Goal: Transaction & Acquisition: Purchase product/service

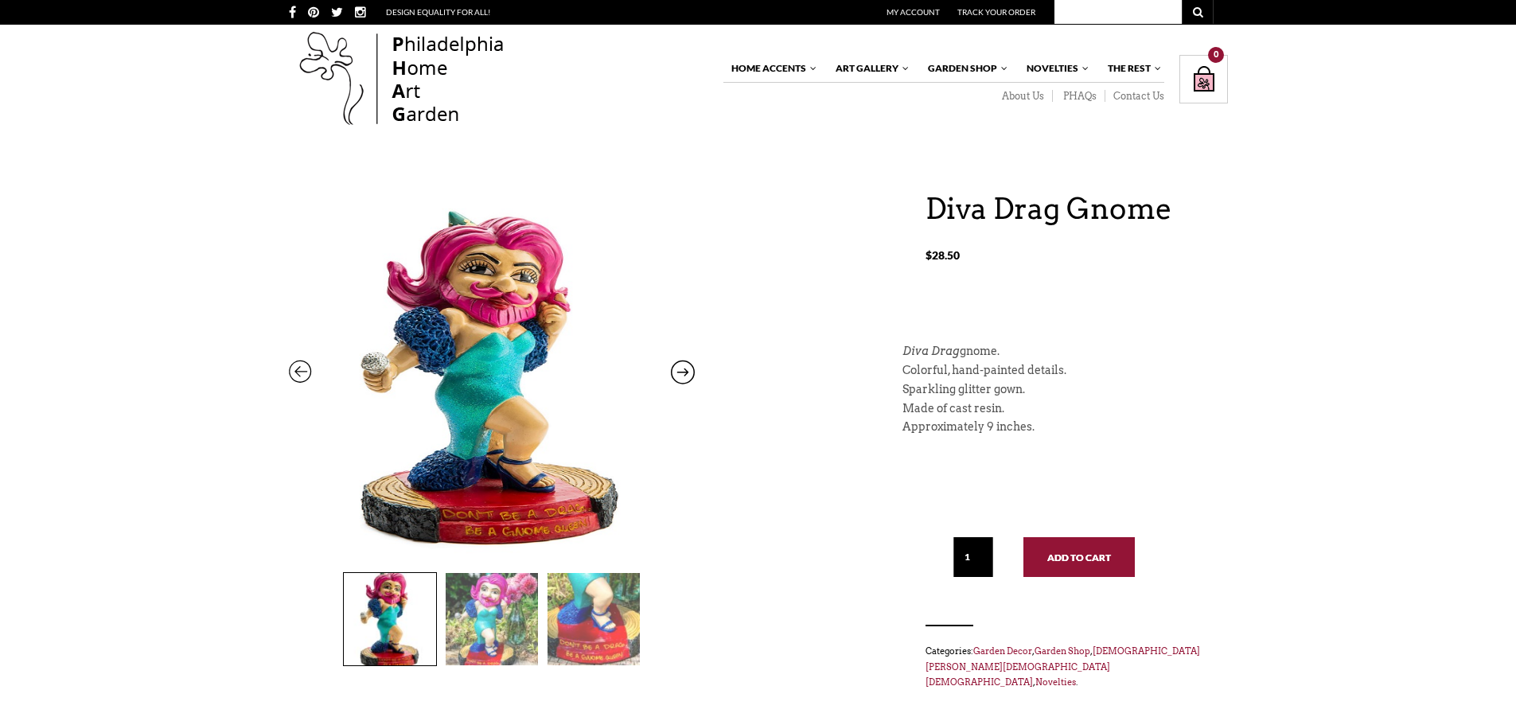
click at [1070, 559] on button "Add to cart" at bounding box center [1078, 557] width 111 height 40
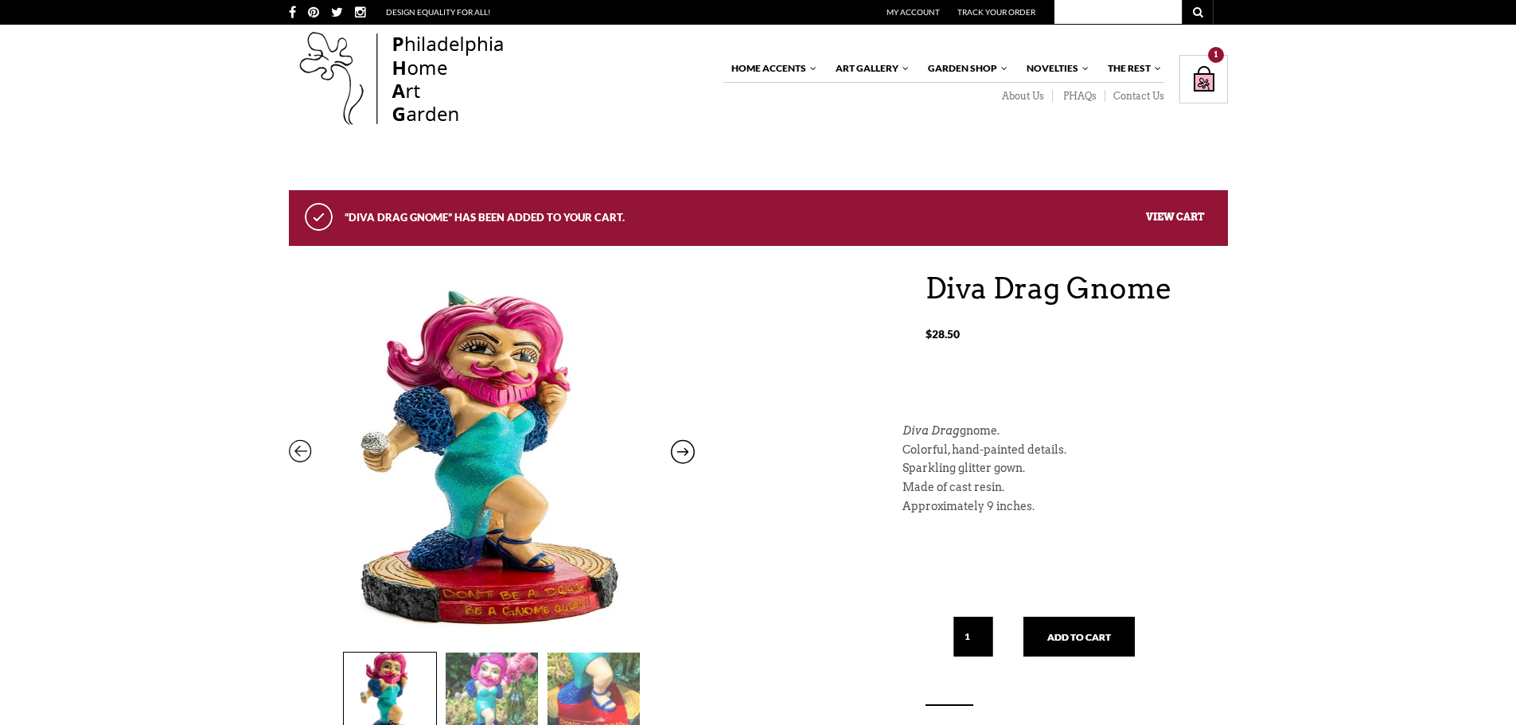
click at [1192, 78] on div "Shopping Bag $ 28.50 / 1 item(s) 1" at bounding box center [1203, 79] width 49 height 49
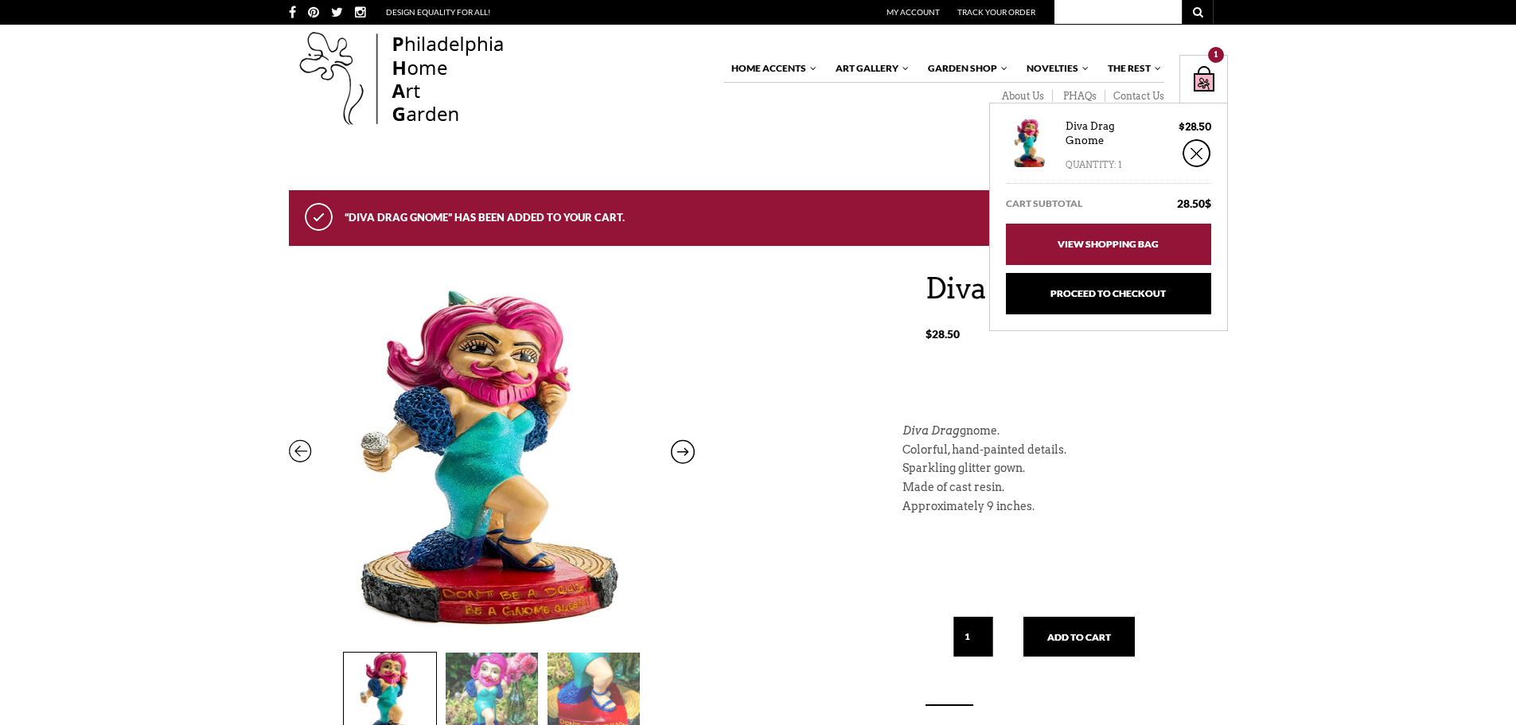
click at [1113, 232] on link "View Shopping Bag" at bounding box center [1108, 244] width 205 height 41
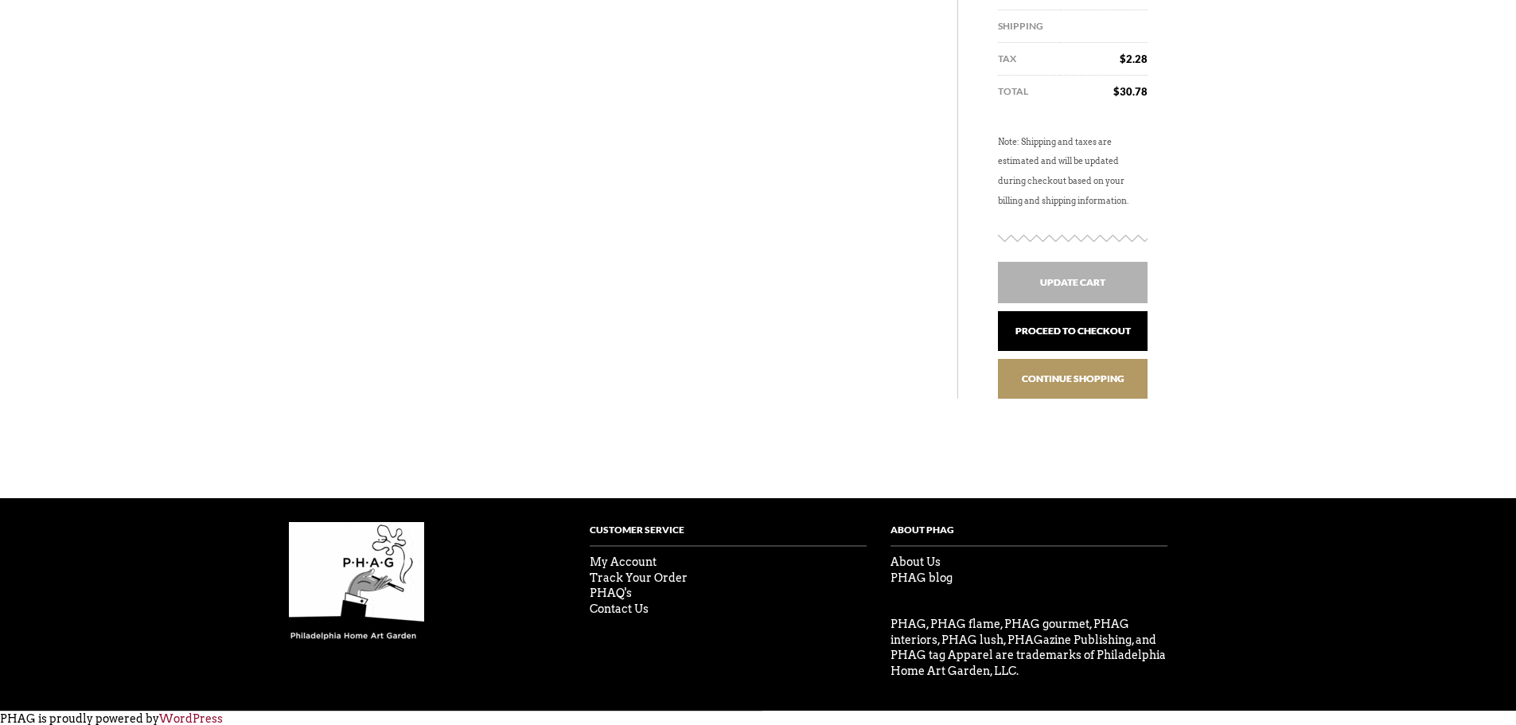
scroll to position [458, 0]
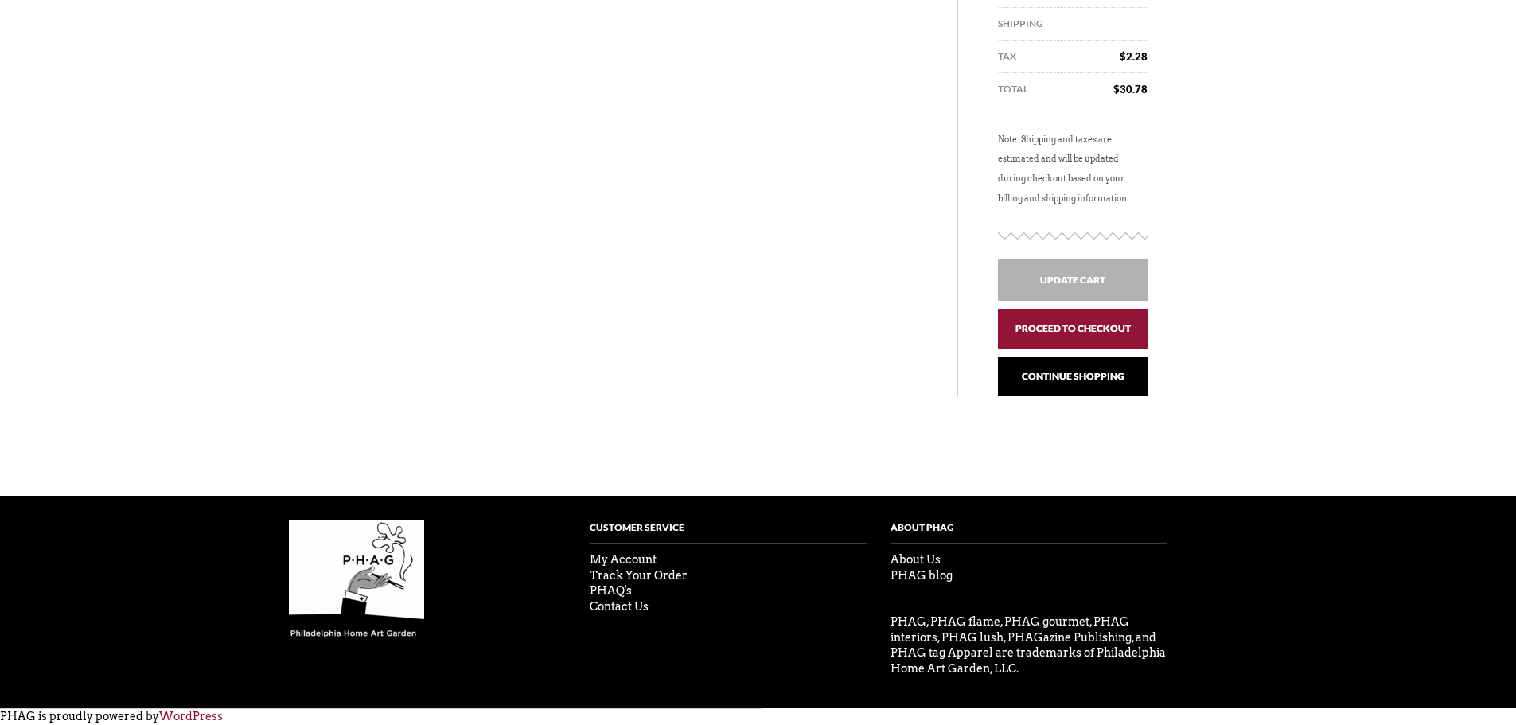
click at [1050, 328] on link "Proceed to checkout" at bounding box center [1073, 329] width 150 height 40
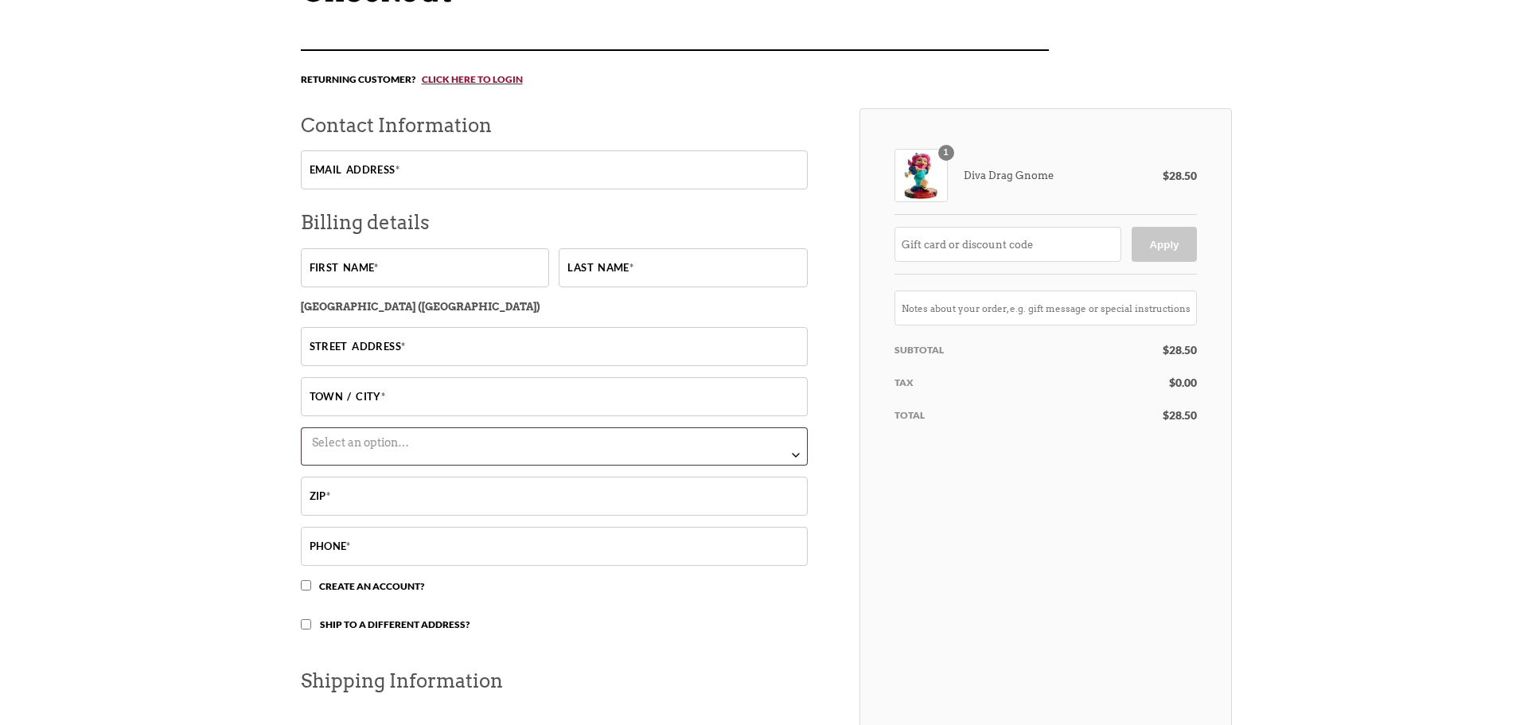
scroll to position [318, 0]
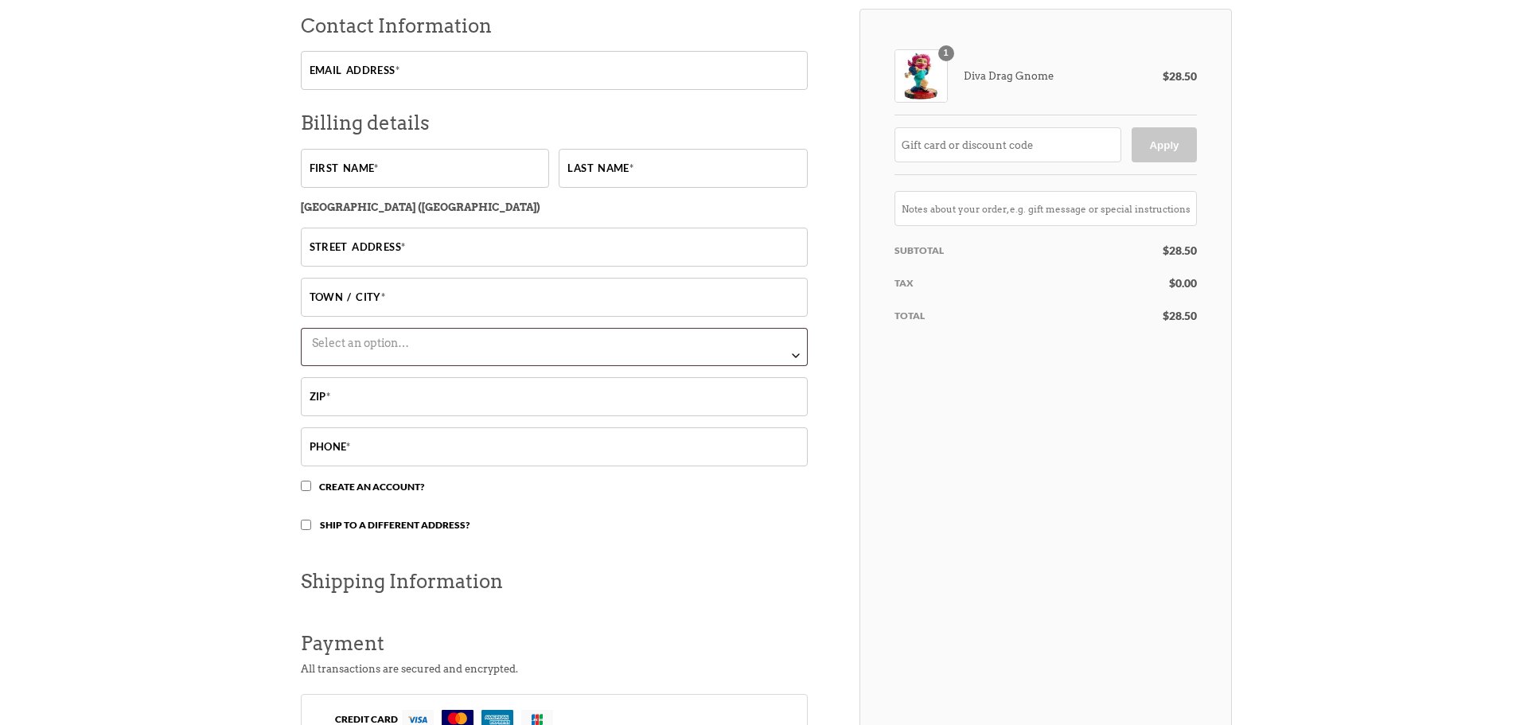
click at [403, 255] on input "Street address *" at bounding box center [554, 247] width 507 height 39
type input "8959 [PERSON_NAME] Ct"
type input "[PERSON_NAME]"
type input "La Mesa"
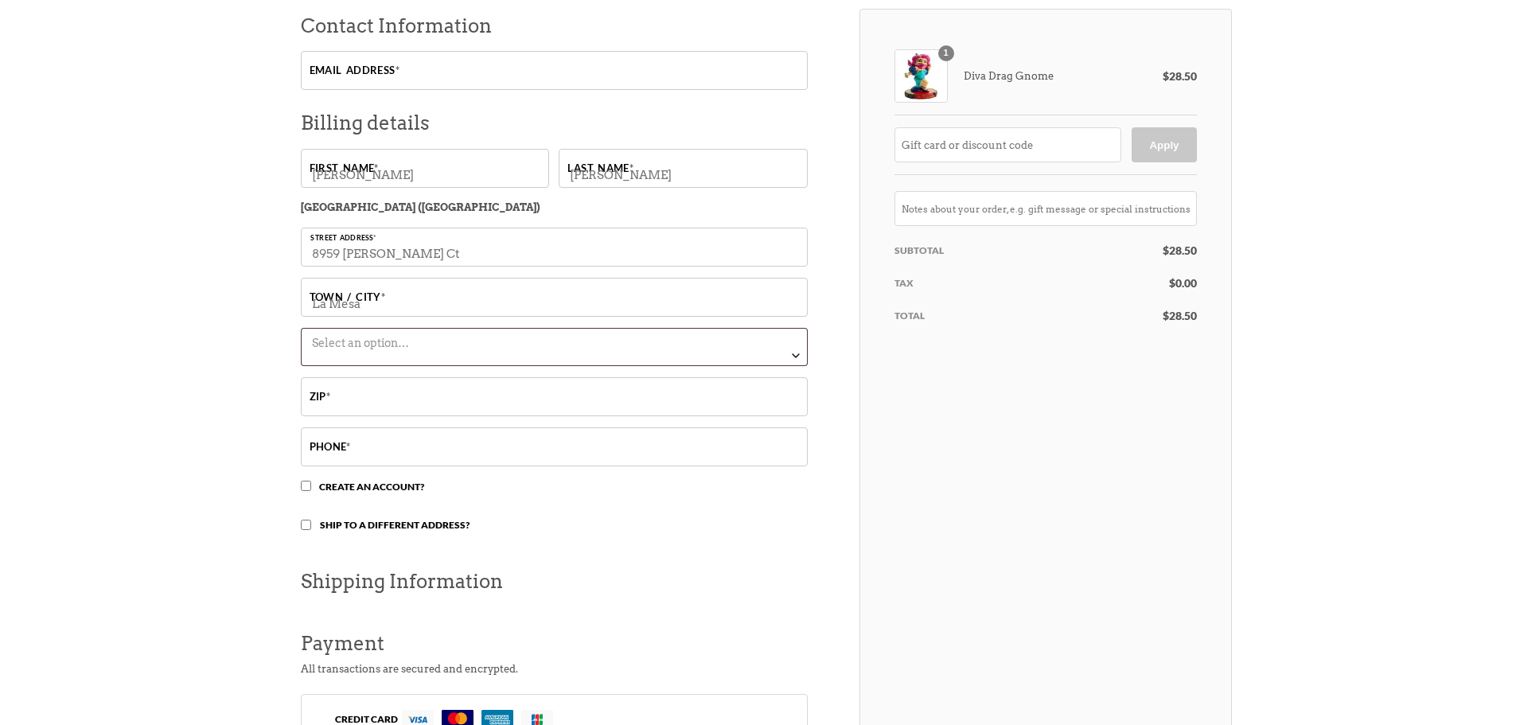
select select "CA"
type input "91941"
type input "8177095639"
